Goal: Transaction & Acquisition: Purchase product/service

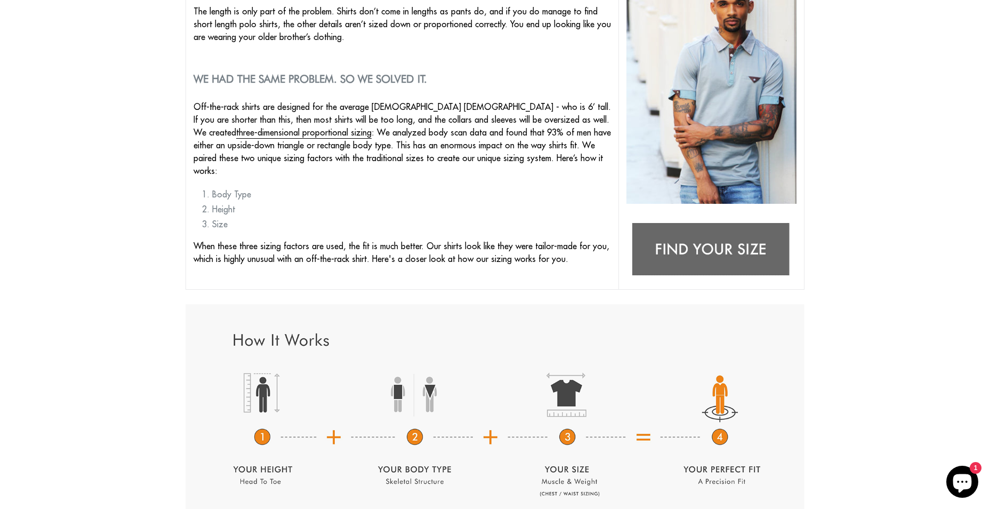
scroll to position [267, 0]
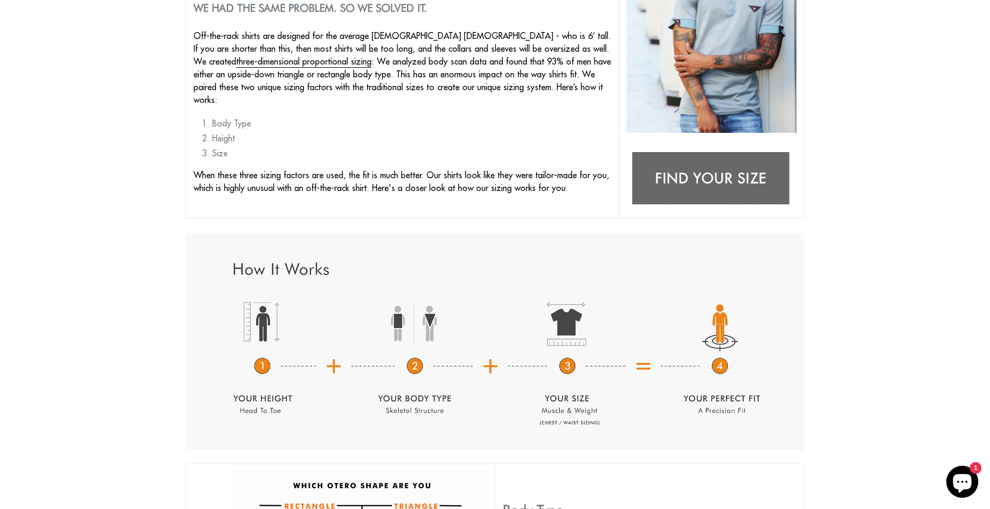
click at [702, 184] on img at bounding box center [711, 179] width 170 height 67
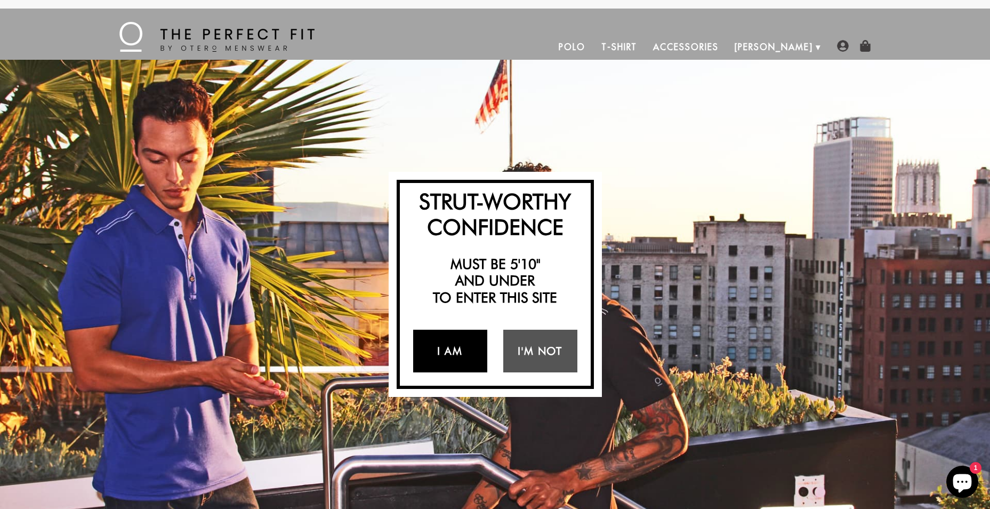
click at [456, 354] on link "I Am" at bounding box center [450, 350] width 74 height 43
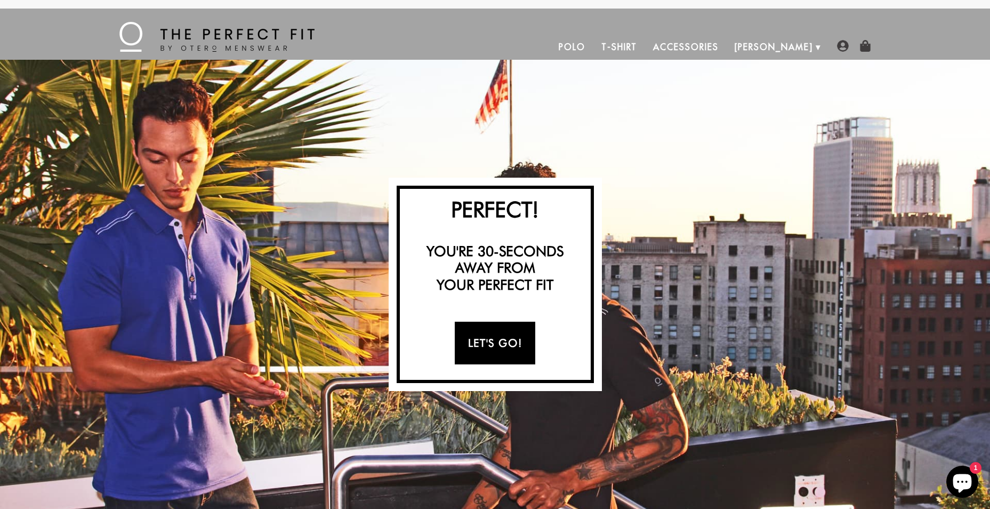
click at [512, 349] on link "Let's Go!" at bounding box center [495, 342] width 80 height 43
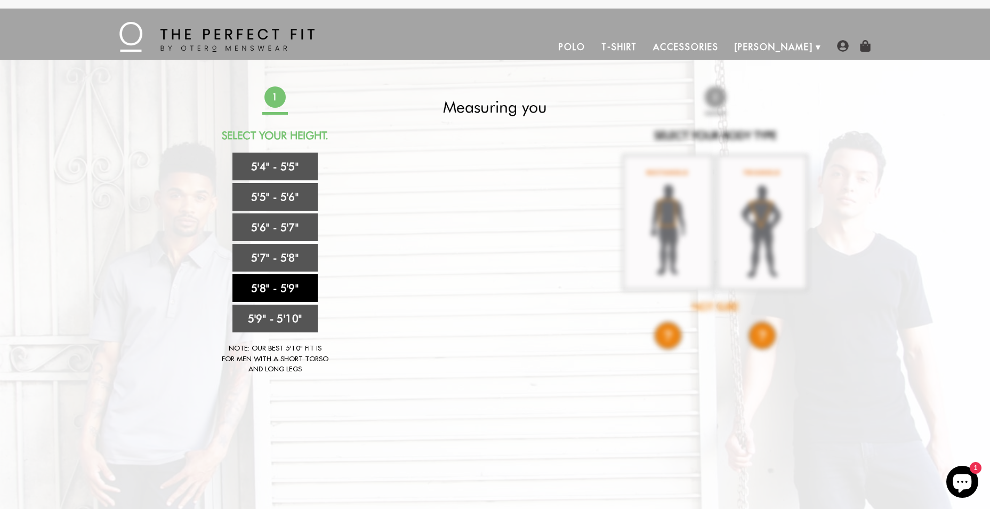
click at [279, 287] on link "5'8" - 5'9"" at bounding box center [274, 288] width 85 height 28
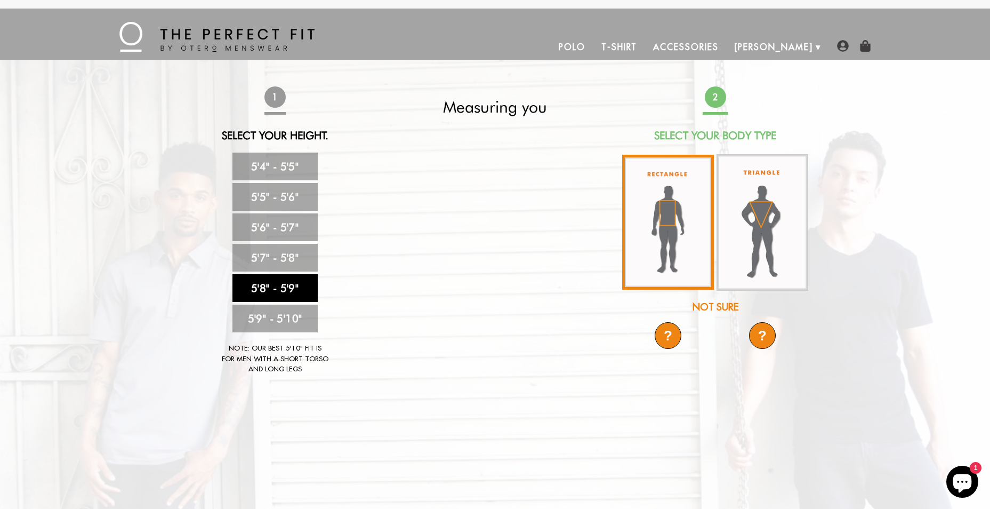
click at [666, 238] on img at bounding box center [668, 222] width 92 height 135
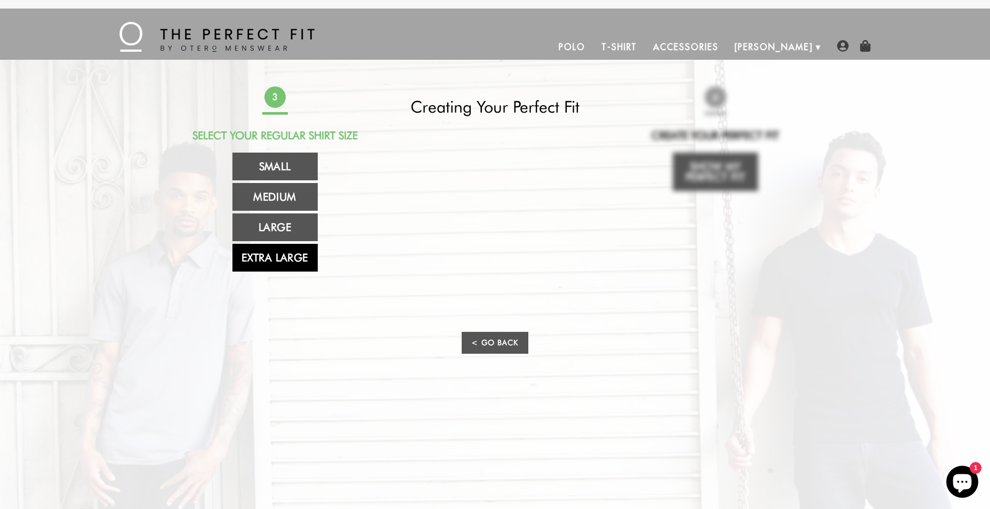
click at [287, 259] on link "Extra Large" at bounding box center [274, 258] width 85 height 28
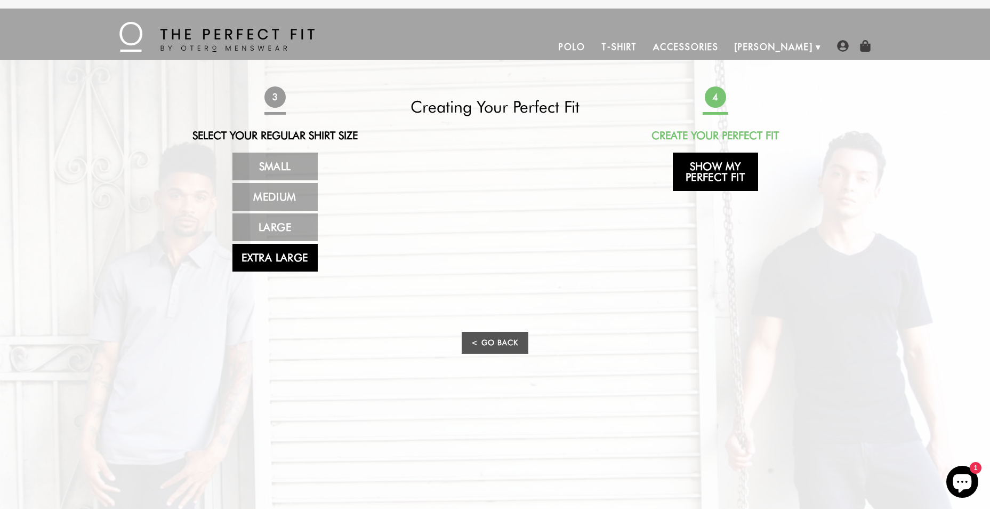
click at [717, 173] on link "Show My Perfect Fit" at bounding box center [715, 171] width 85 height 38
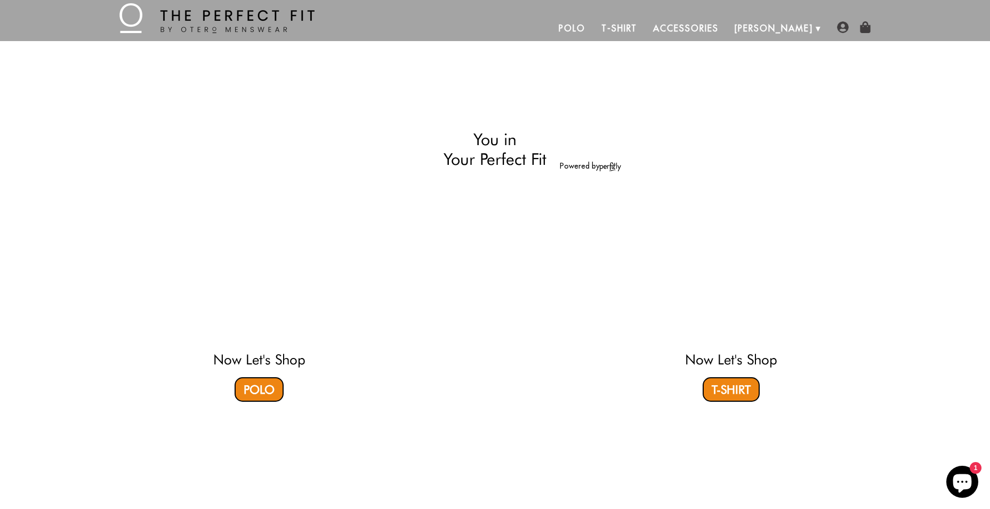
scroll to position [22, 0]
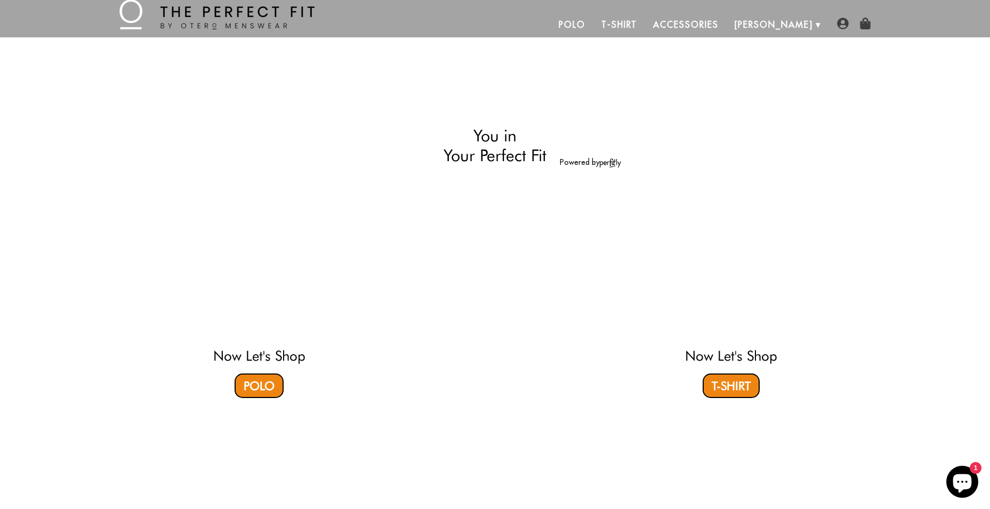
select select "58-59"
select select "XL"
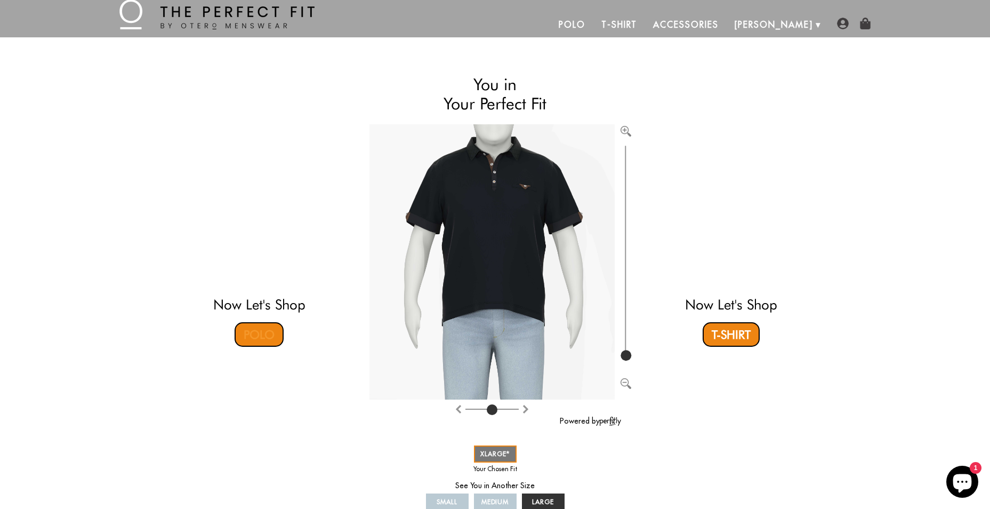
drag, startPoint x: 260, startPoint y: 338, endPoint x: 386, endPoint y: 335, distance: 126.4
click at [260, 338] on link "Polo" at bounding box center [259, 334] width 49 height 25
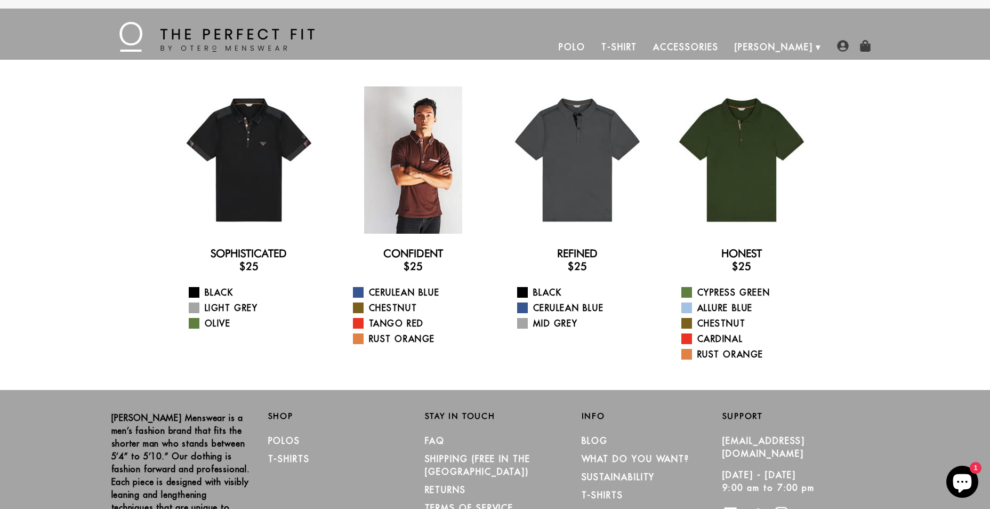
click at [416, 208] on div at bounding box center [413, 159] width 147 height 147
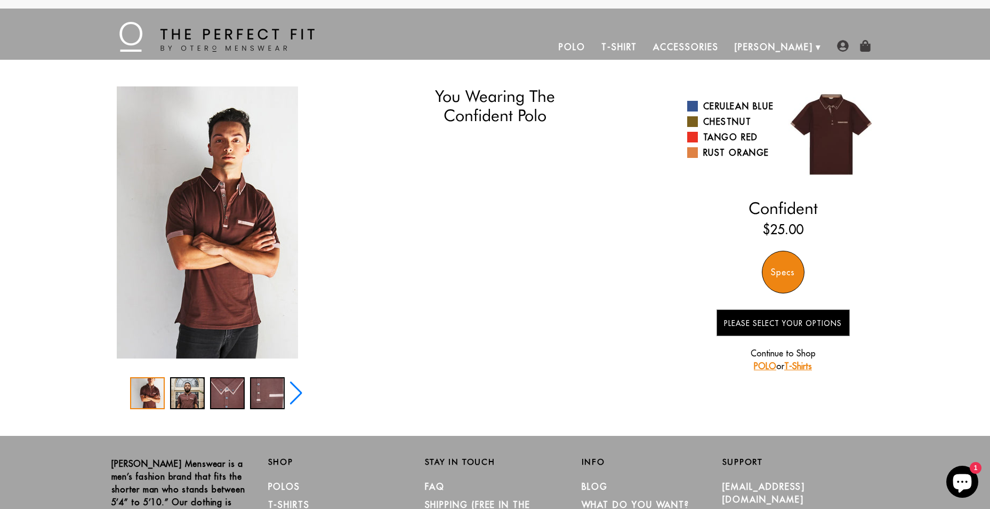
select select "58-59"
select select "XL"
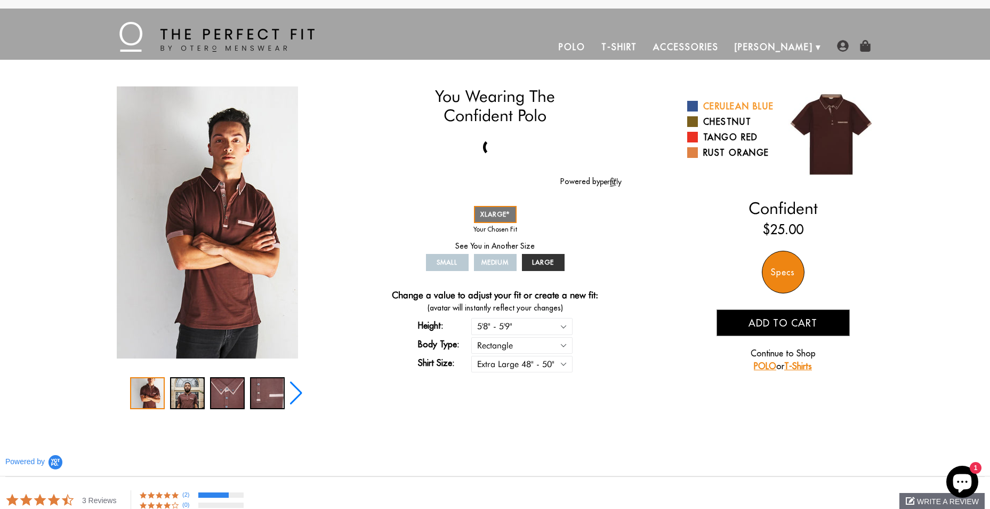
click at [695, 111] on span at bounding box center [692, 106] width 11 height 11
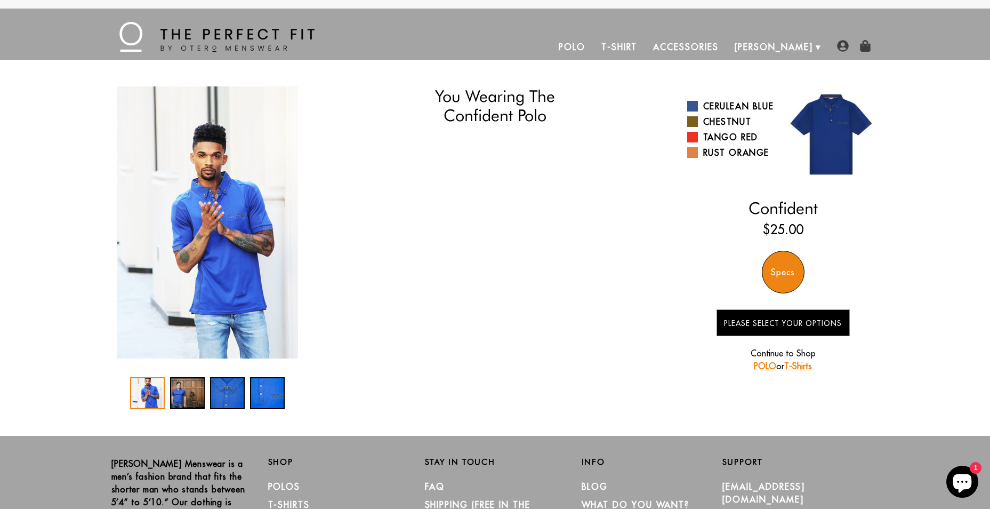
select select "58-59"
select select "XL"
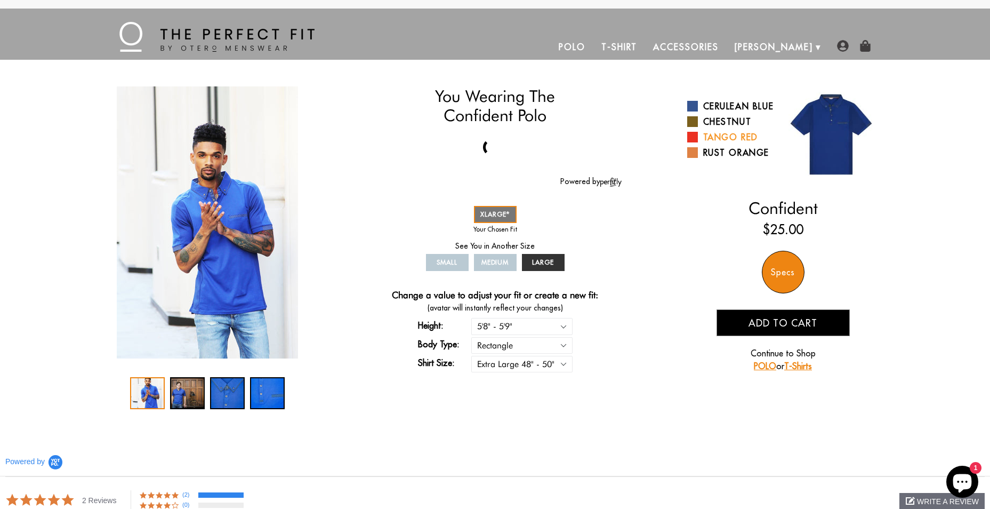
click at [696, 142] on span at bounding box center [692, 137] width 11 height 11
click at [268, 395] on div "4 / 4" at bounding box center [267, 393] width 35 height 32
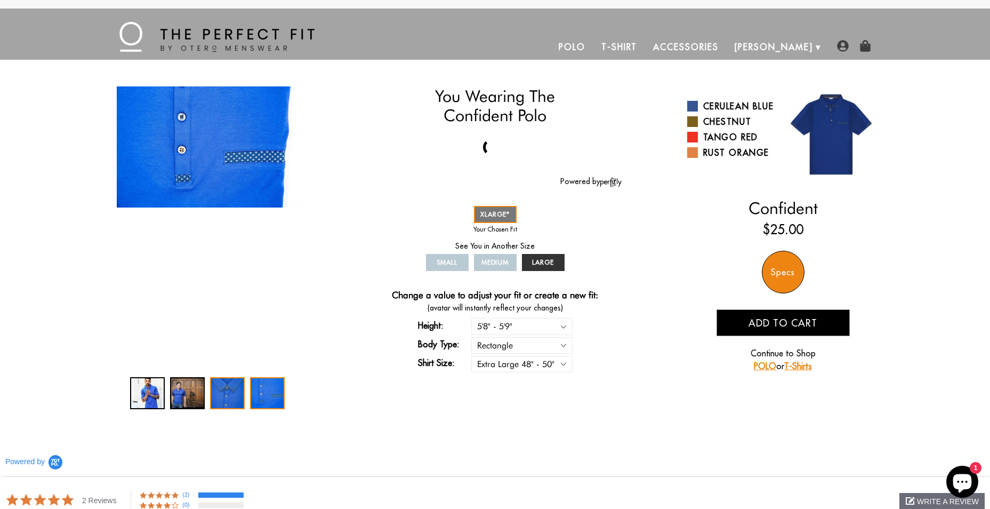
click at [236, 392] on div "3 / 4" at bounding box center [227, 393] width 35 height 32
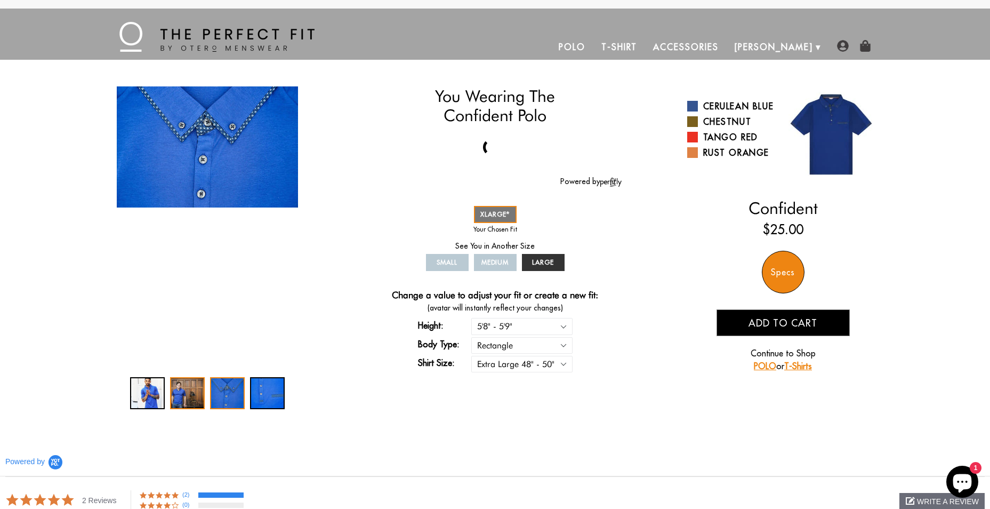
click at [193, 392] on div "2 / 4" at bounding box center [187, 393] width 35 height 32
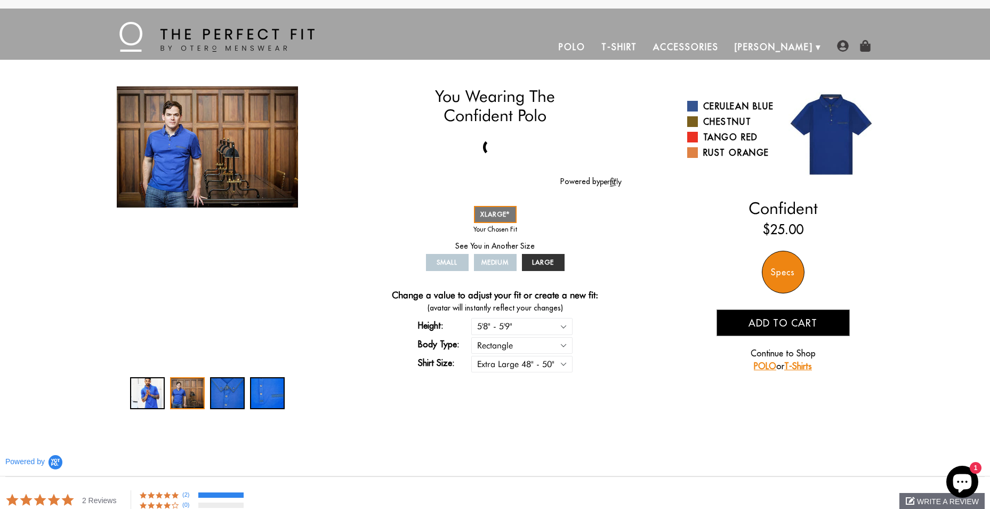
click at [167, 393] on div at bounding box center [207, 393] width 155 height 32
click at [164, 393] on div "1 / 4" at bounding box center [147, 393] width 35 height 32
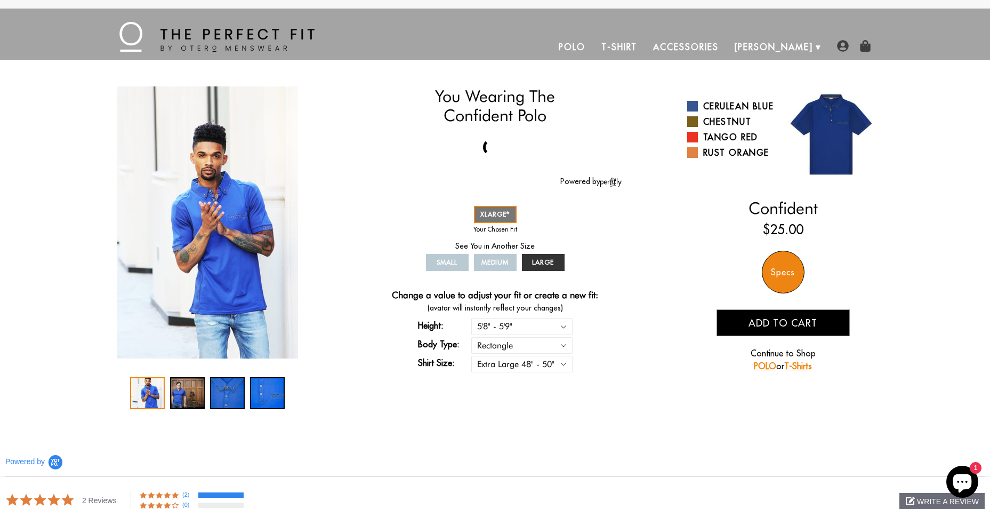
click at [153, 393] on div "1 / 4" at bounding box center [147, 393] width 35 height 32
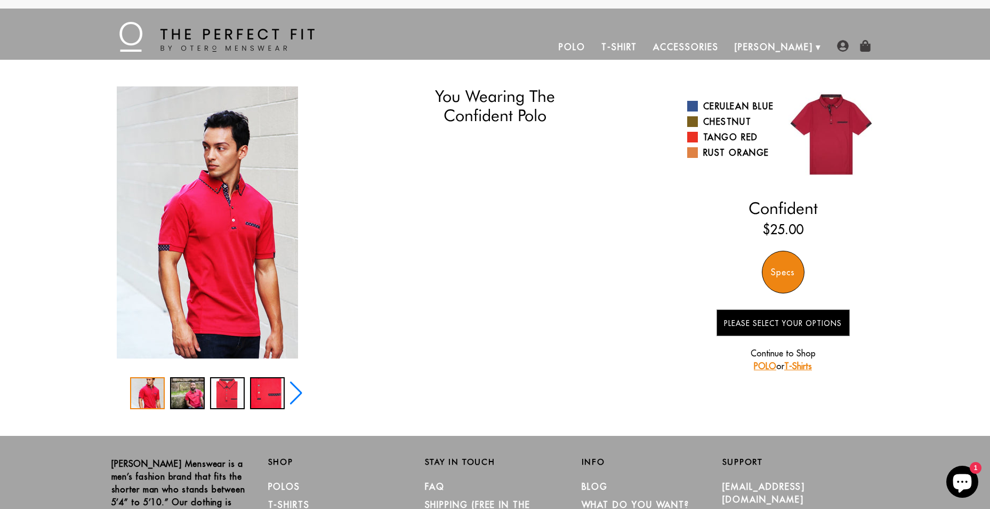
select select "58-59"
select select "XL"
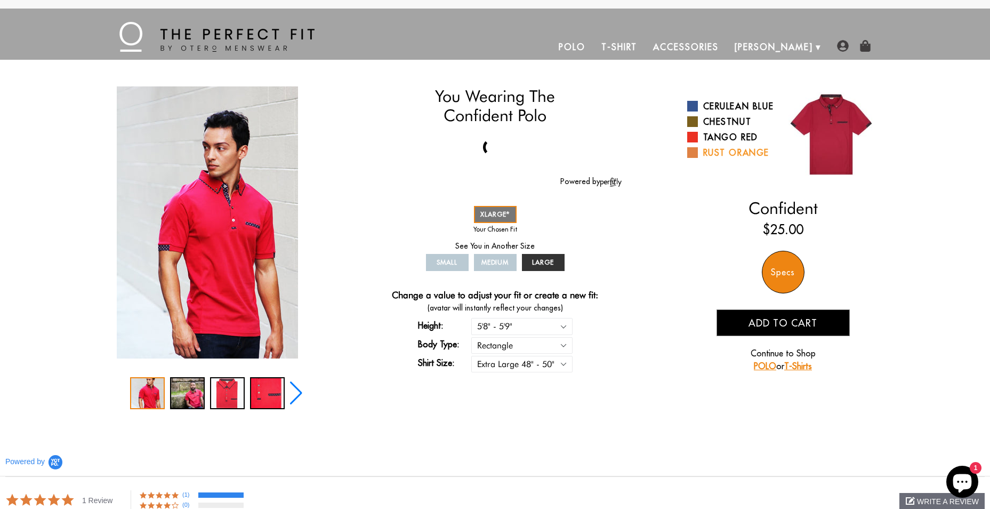
click at [693, 158] on span at bounding box center [692, 152] width 11 height 11
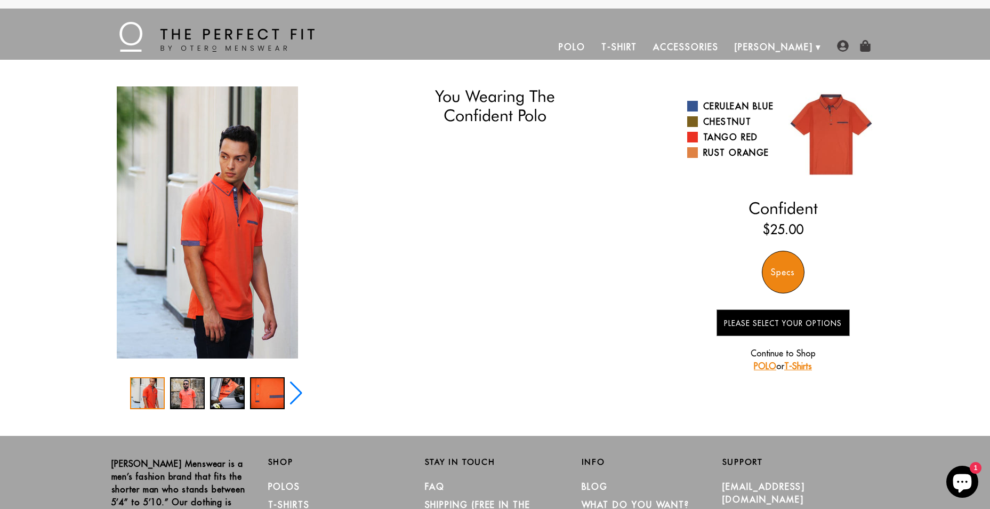
select select "58-59"
select select "XL"
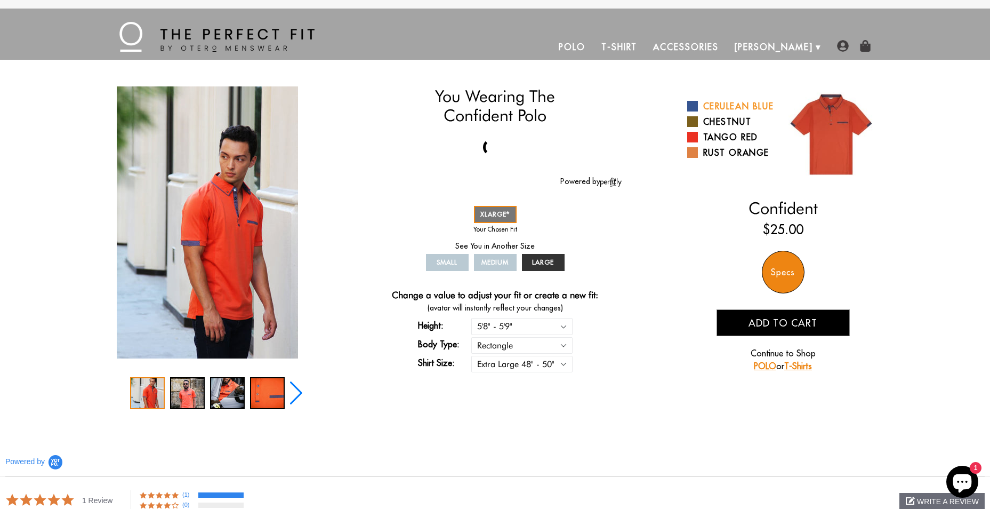
click at [691, 111] on span at bounding box center [692, 106] width 11 height 11
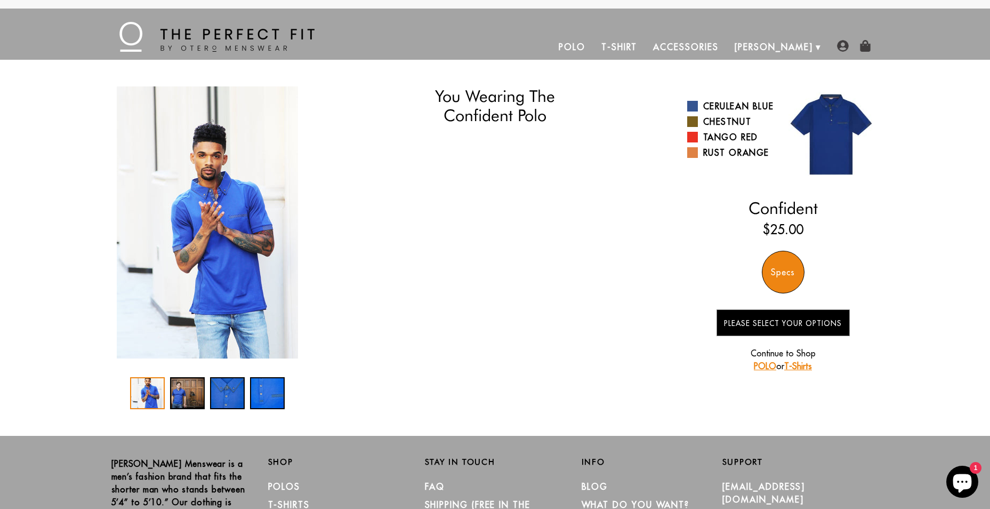
select select "58-59"
select select "XL"
